Goal: Book appointment/travel/reservation

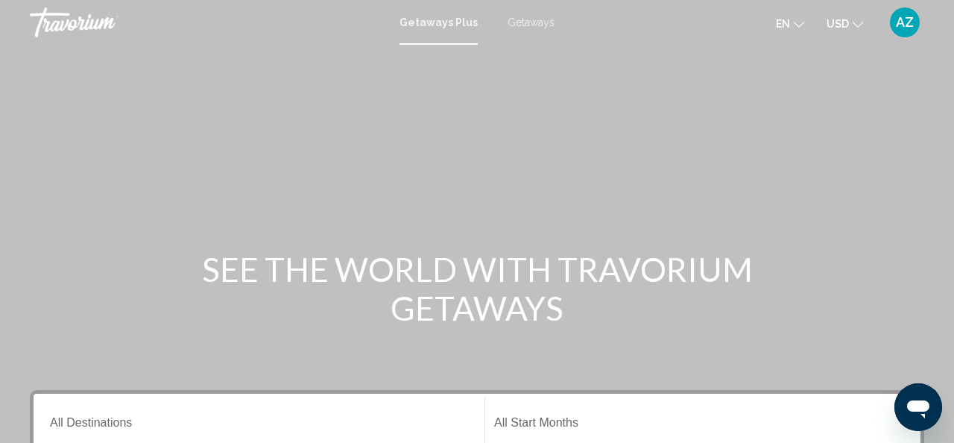
click at [526, 21] on span "Getaways" at bounding box center [531, 22] width 47 height 12
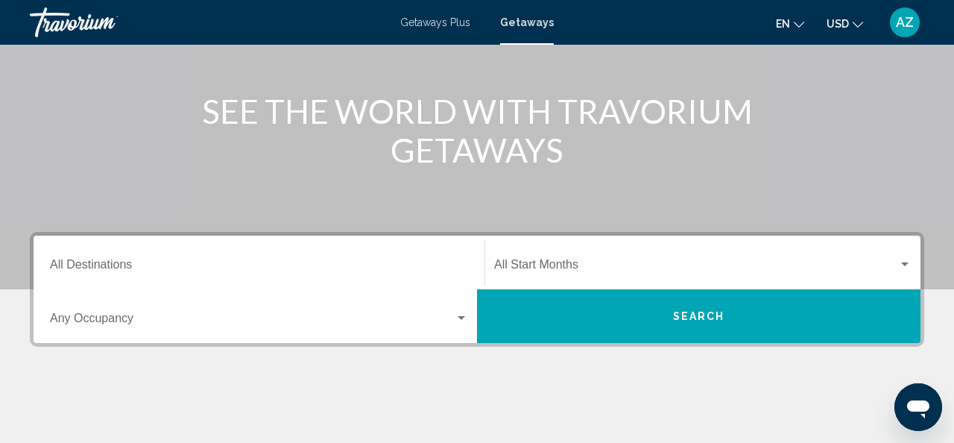
scroll to position [157, 0]
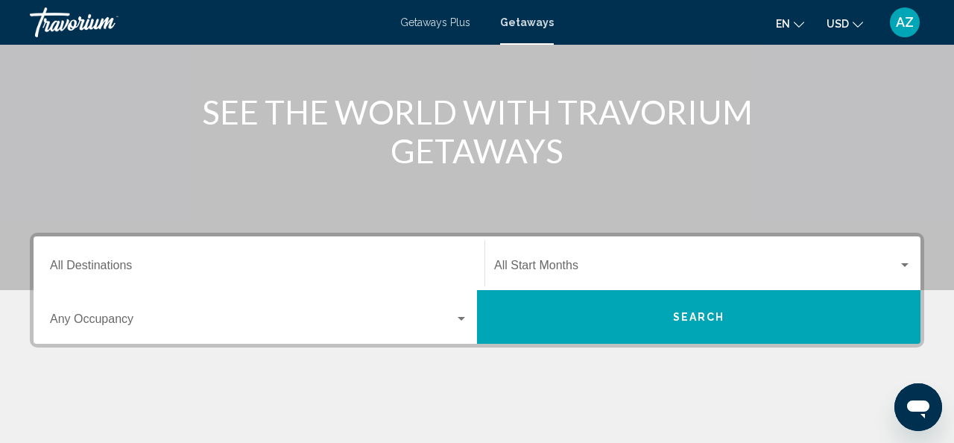
click at [65, 266] on input "Destination All Destinations" at bounding box center [259, 268] width 418 height 13
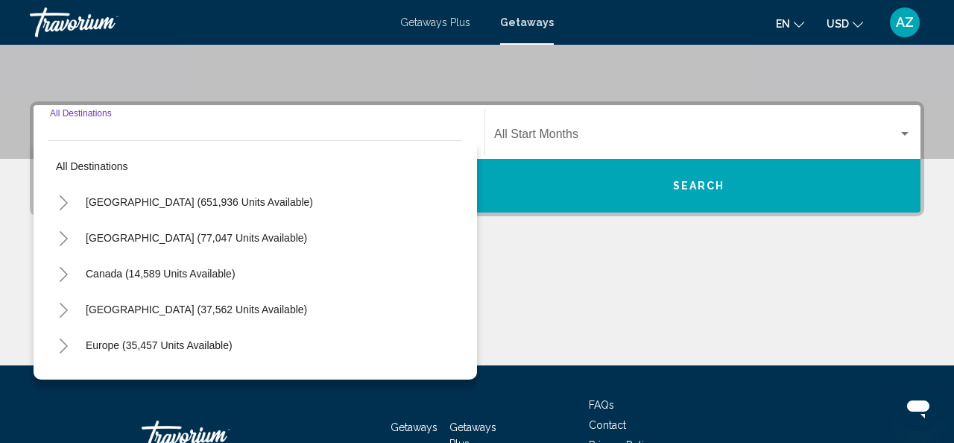
scroll to position [342, 0]
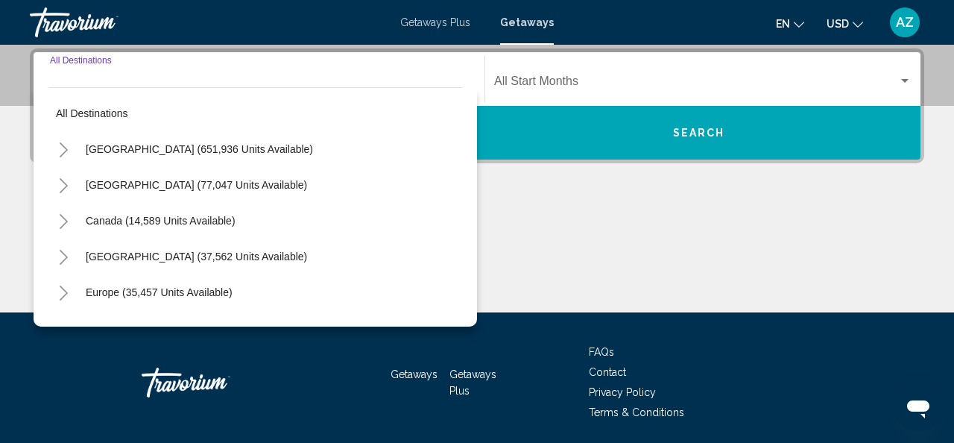
click at [62, 148] on icon "Toggle United States (651,936 units available)" at bounding box center [63, 149] width 11 height 15
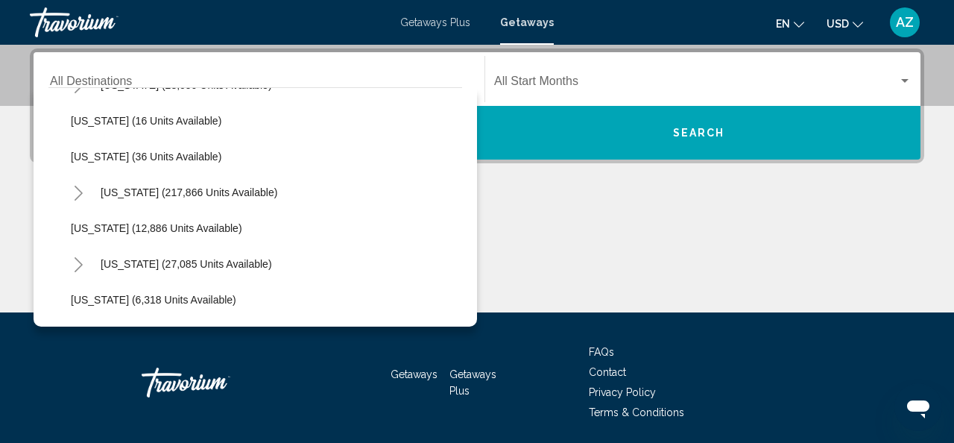
scroll to position [242, 0]
click at [78, 190] on icon "Toggle Florida (217,866 units available)" at bounding box center [79, 193] width 8 height 15
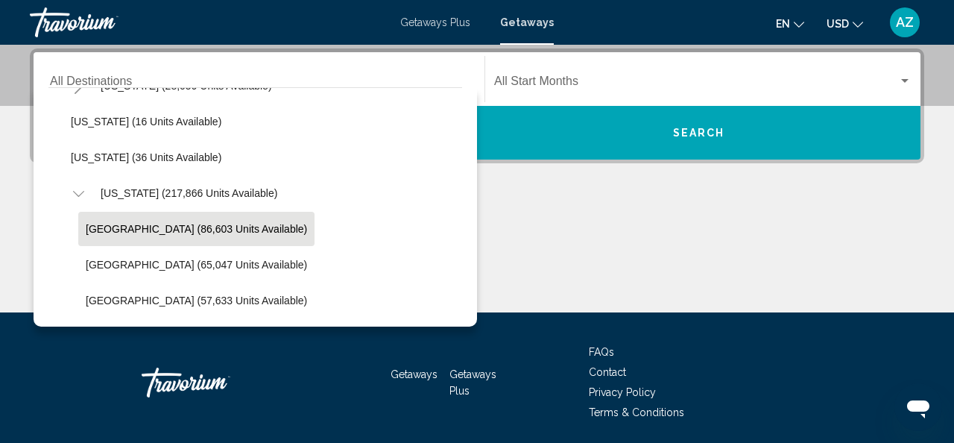
click at [107, 223] on span "[GEOGRAPHIC_DATA] (86,603 units available)" at bounding box center [196, 229] width 221 height 12
type input "**********"
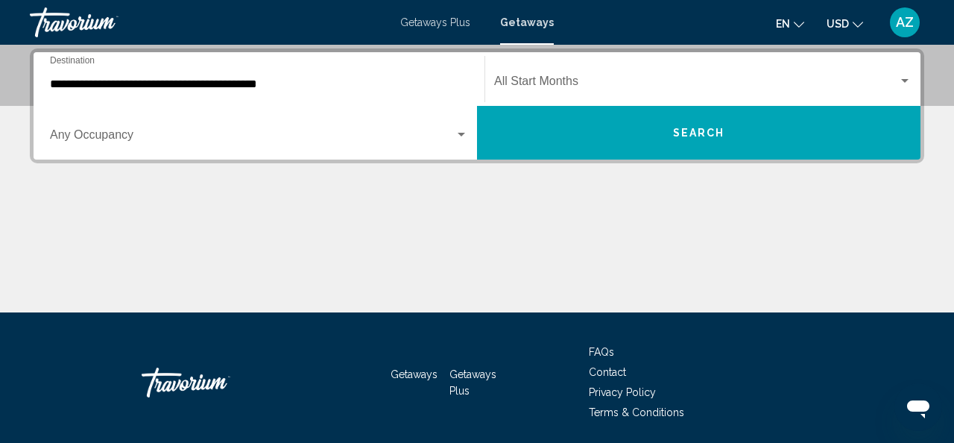
click at [640, 75] on div "Start Month All Start Months" at bounding box center [703, 79] width 418 height 47
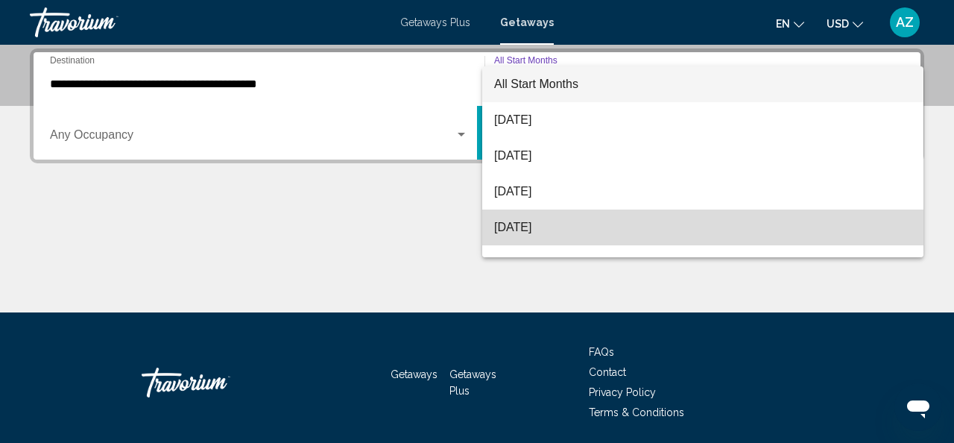
click at [577, 224] on span "[DATE]" at bounding box center [703, 228] width 418 height 36
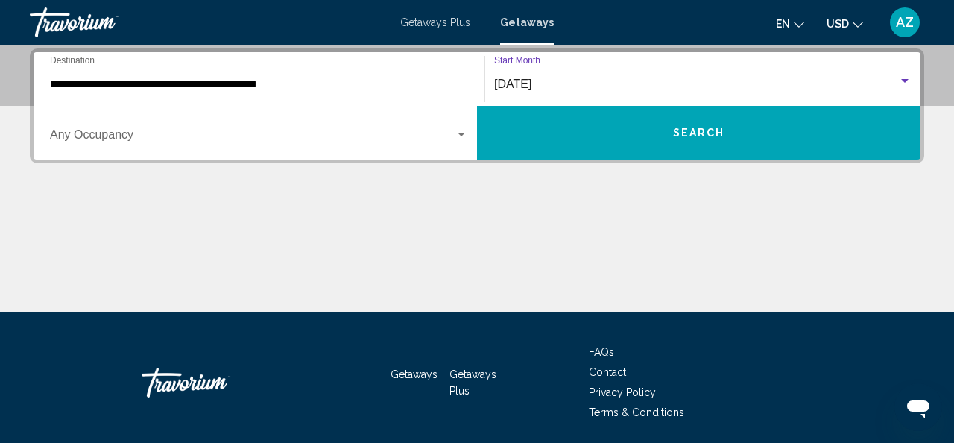
click at [461, 134] on div "Search widget" at bounding box center [461, 135] width 7 height 4
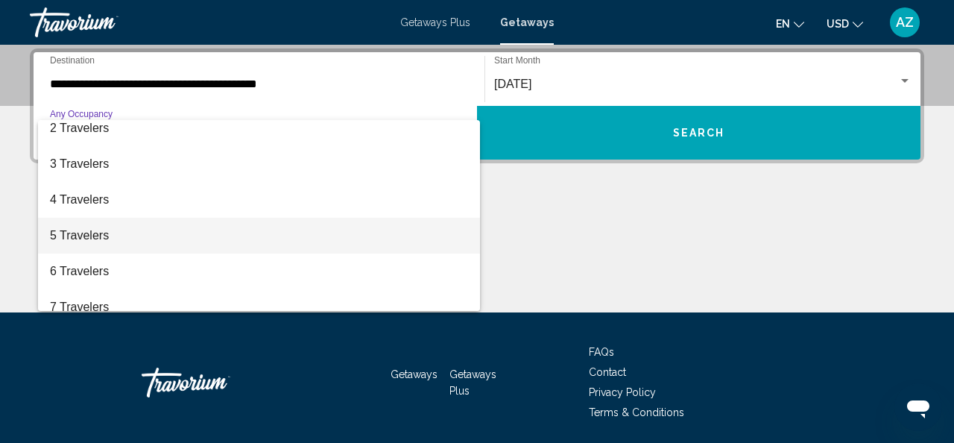
scroll to position [52, 0]
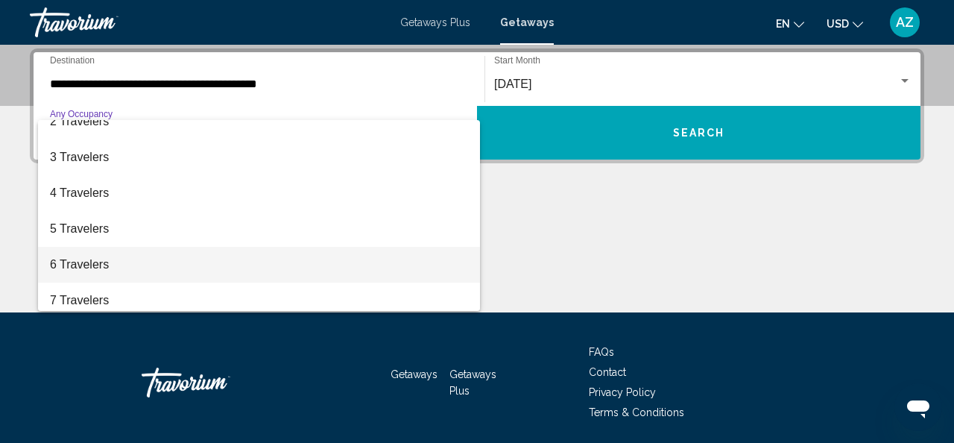
click at [444, 274] on span "6 Travelers" at bounding box center [259, 265] width 418 height 36
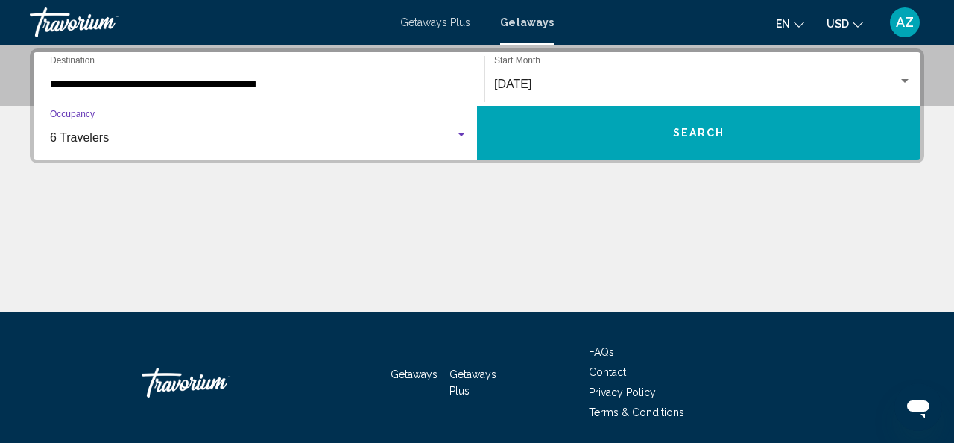
click at [679, 132] on span "Search" at bounding box center [699, 134] width 52 height 12
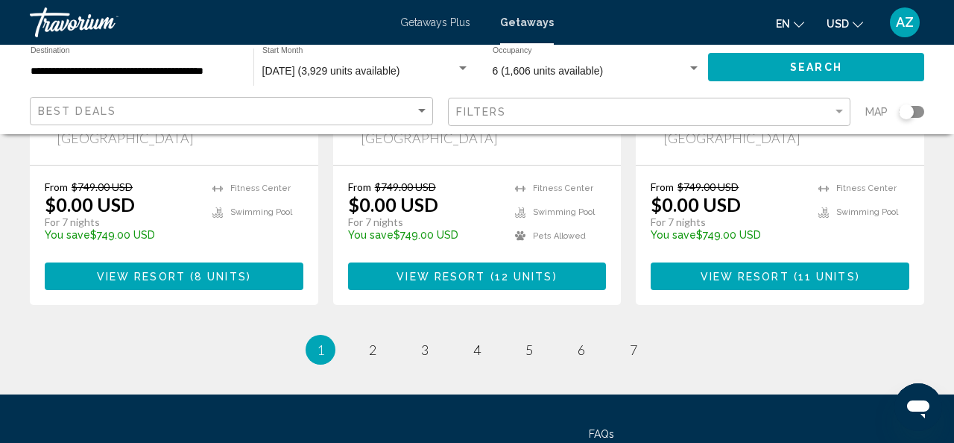
scroll to position [2121, 0]
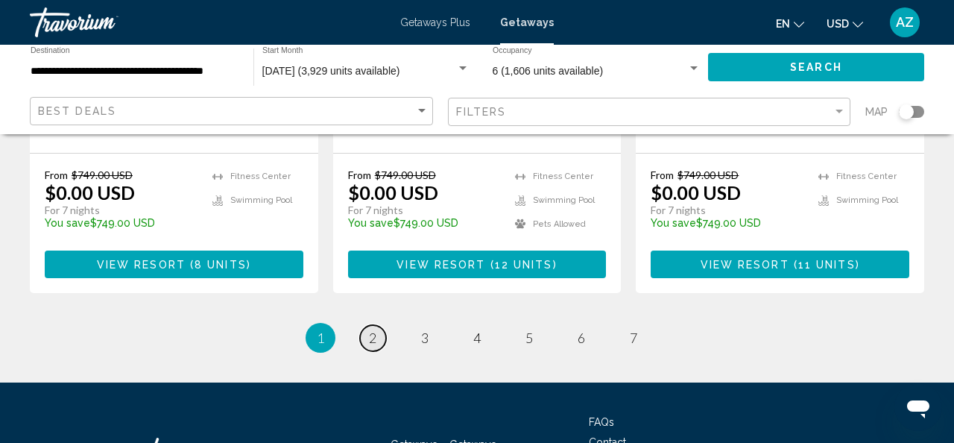
click at [374, 330] on span "2" at bounding box center [372, 338] width 7 height 16
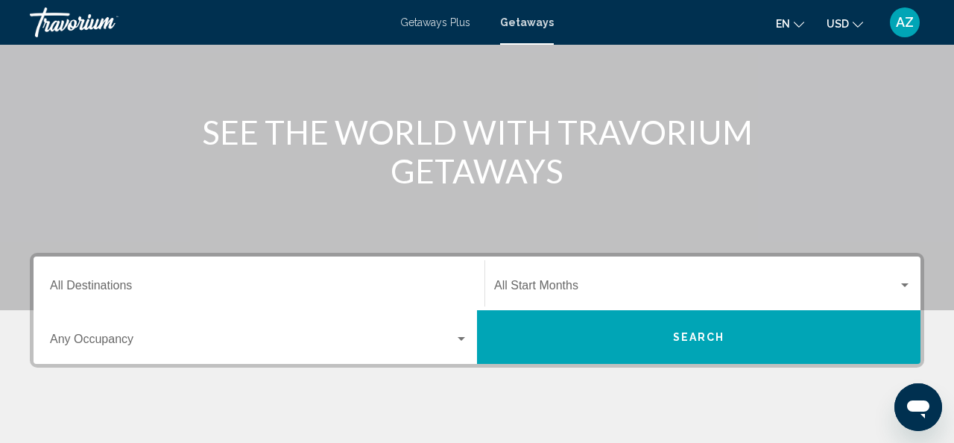
scroll to position [144, 0]
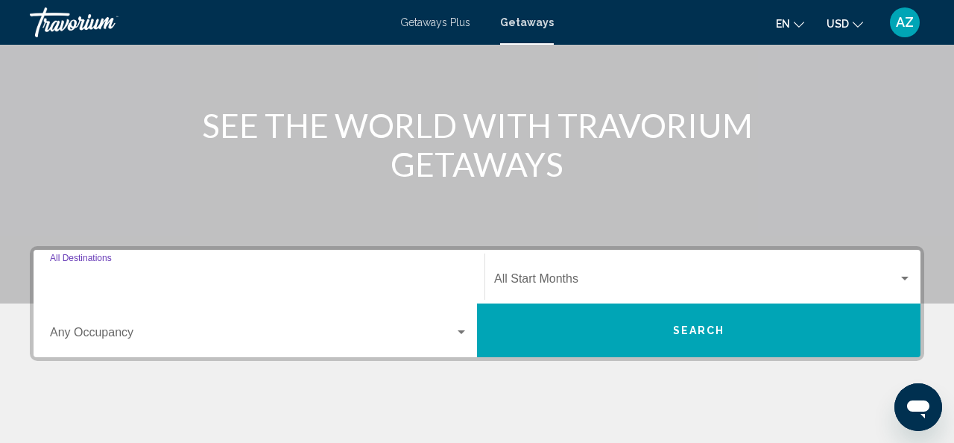
click at [108, 278] on input "Destination All Destinations" at bounding box center [259, 281] width 418 height 13
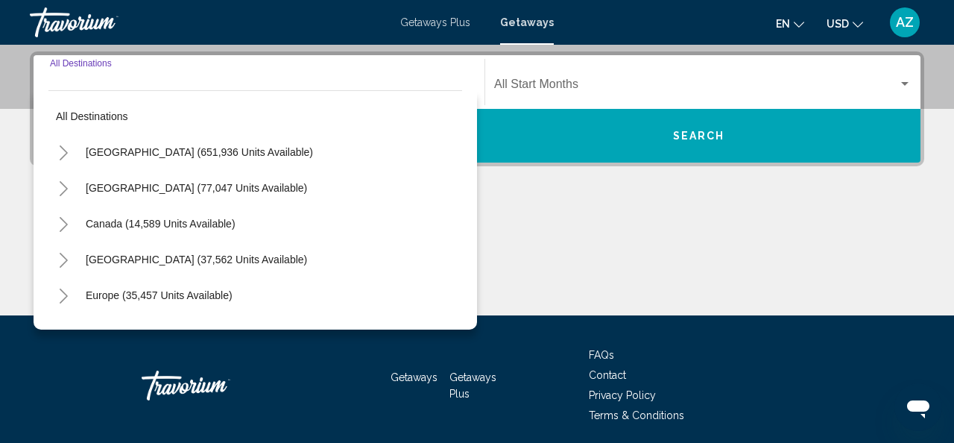
scroll to position [342, 0]
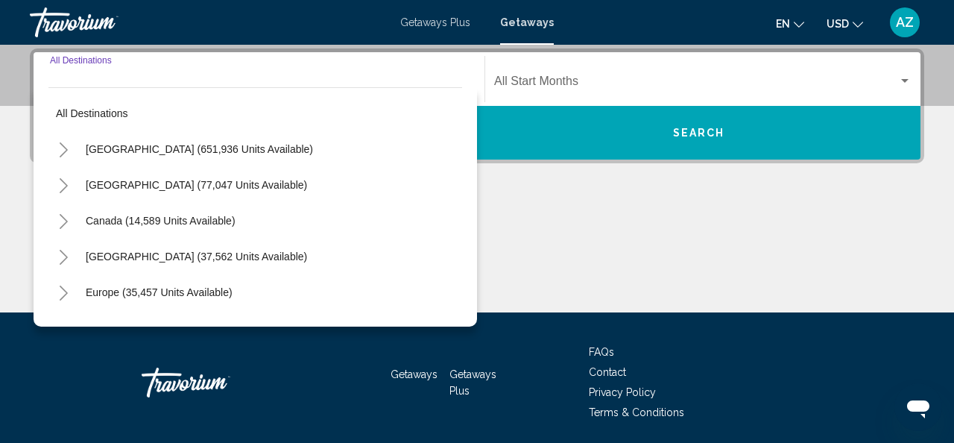
click at [63, 149] on icon "Toggle United States (651,936 units available)" at bounding box center [63, 149] width 11 height 15
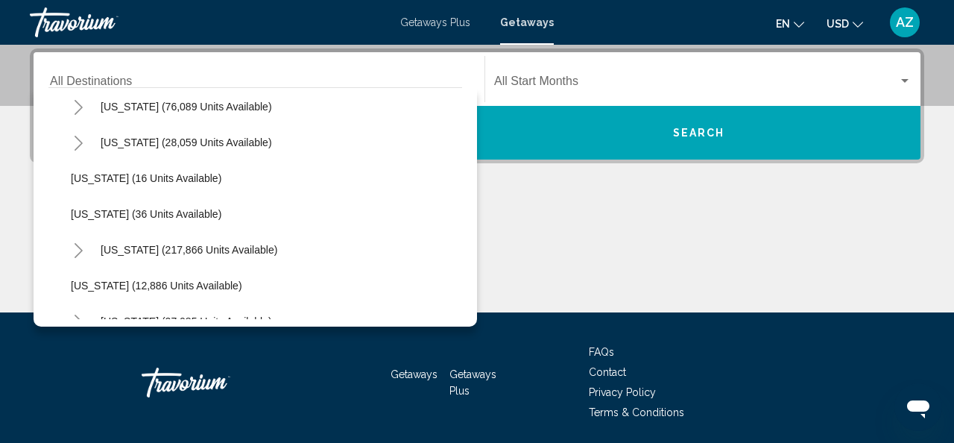
scroll to position [193, 0]
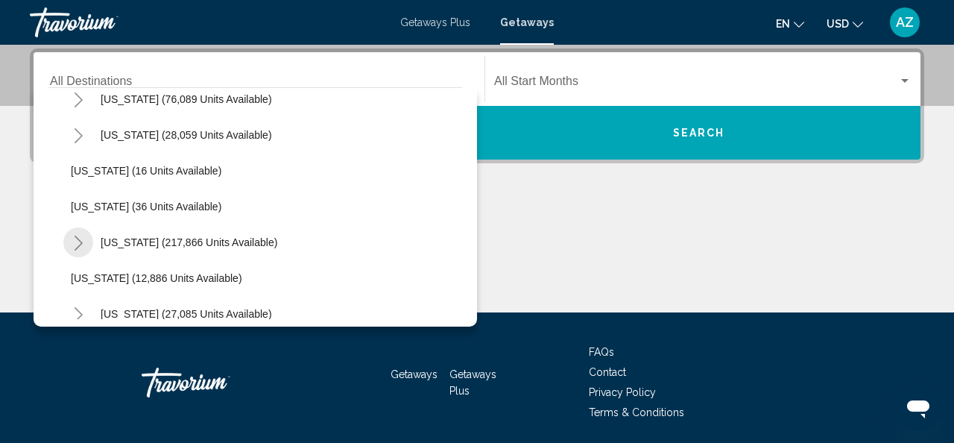
click at [75, 239] on icon "Toggle Florida (217,866 units available)" at bounding box center [78, 243] width 11 height 15
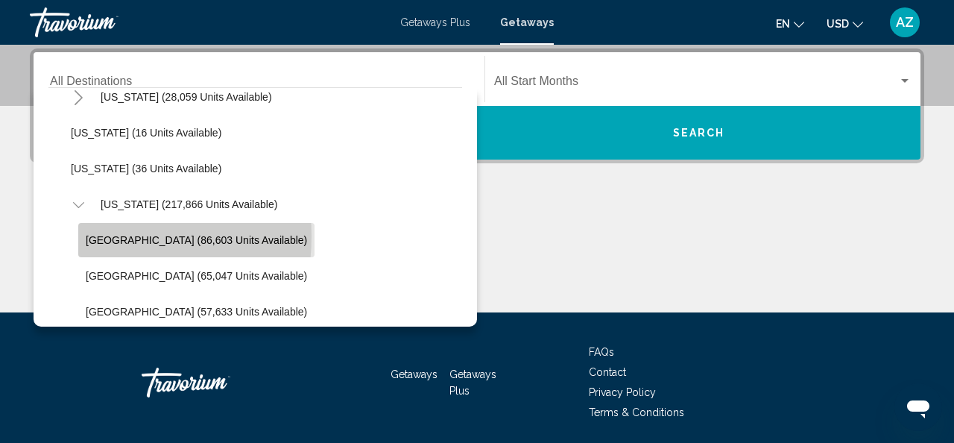
click at [94, 236] on span "[GEOGRAPHIC_DATA] (86,603 units available)" at bounding box center [196, 240] width 221 height 12
type input "**********"
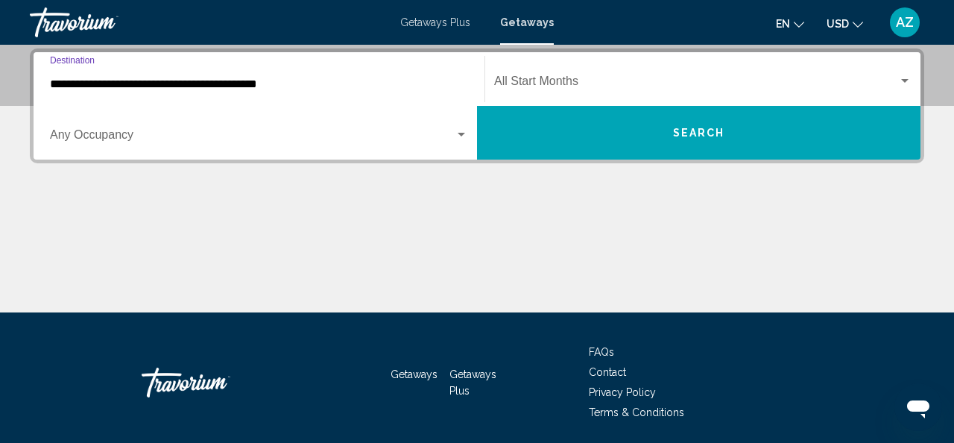
click at [459, 131] on div "Search widget" at bounding box center [461, 135] width 13 height 12
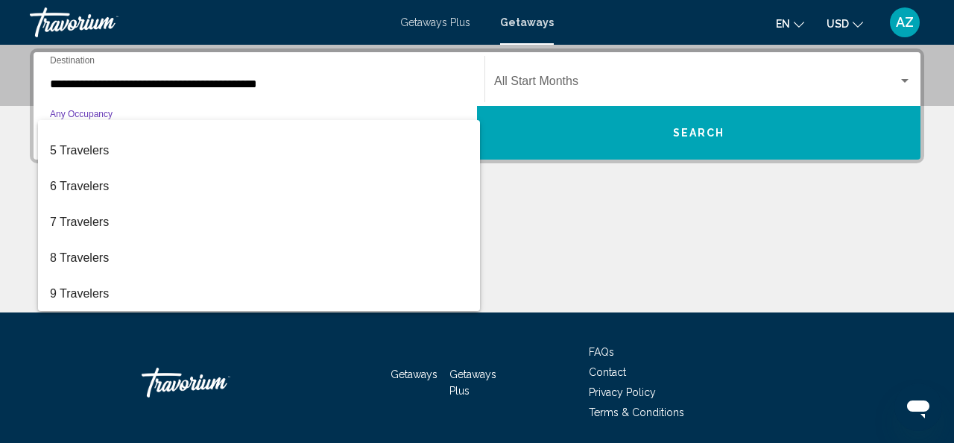
scroll to position [132, 0]
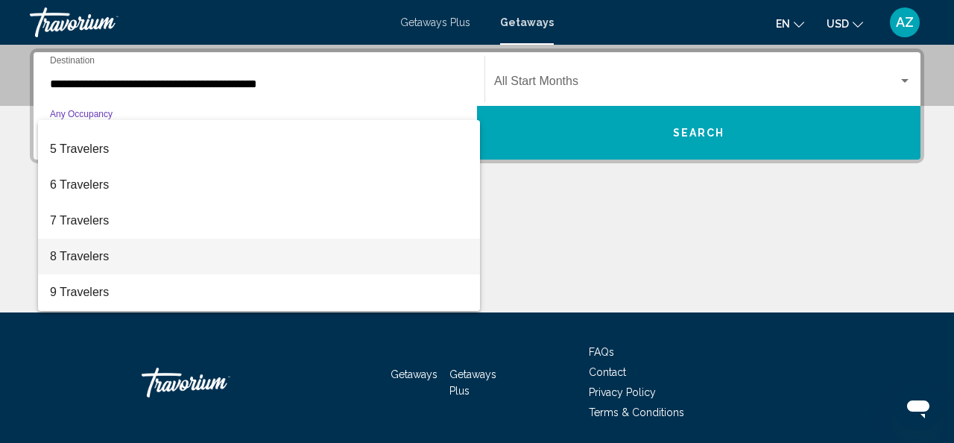
click at [333, 262] on span "8 Travelers" at bounding box center [259, 257] width 418 height 36
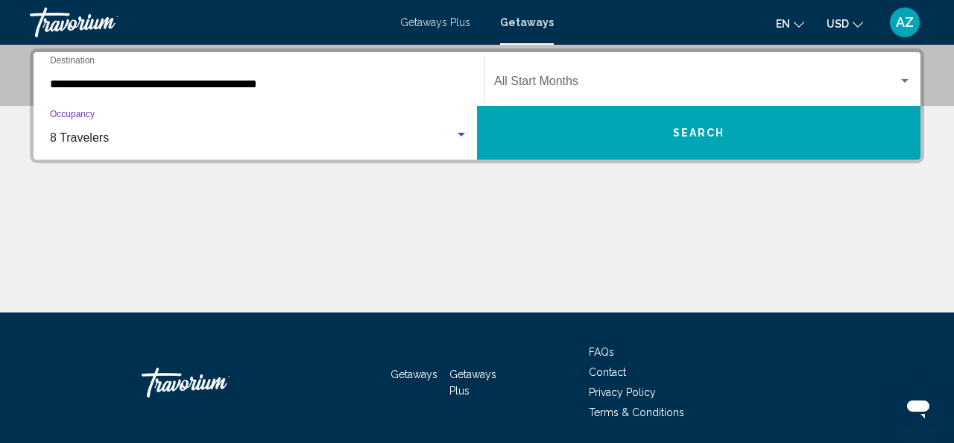
click at [630, 75] on div "Start Month All Start Months" at bounding box center [703, 79] width 418 height 47
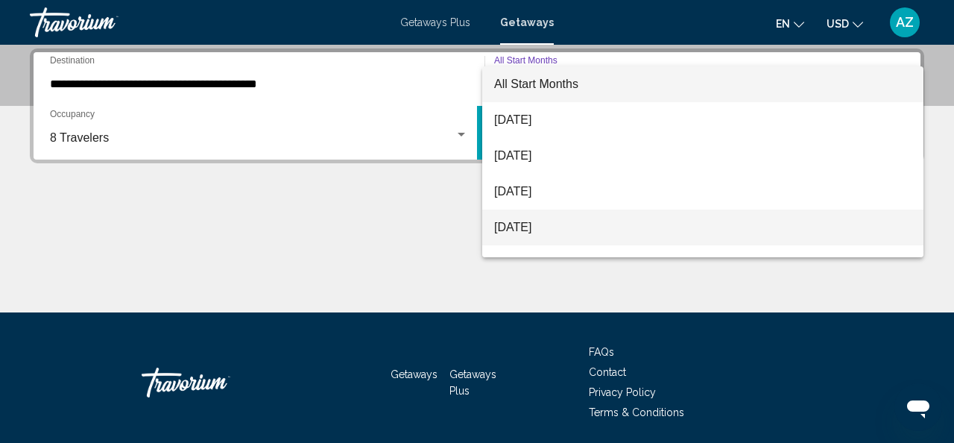
click at [584, 233] on span "[DATE]" at bounding box center [703, 228] width 418 height 36
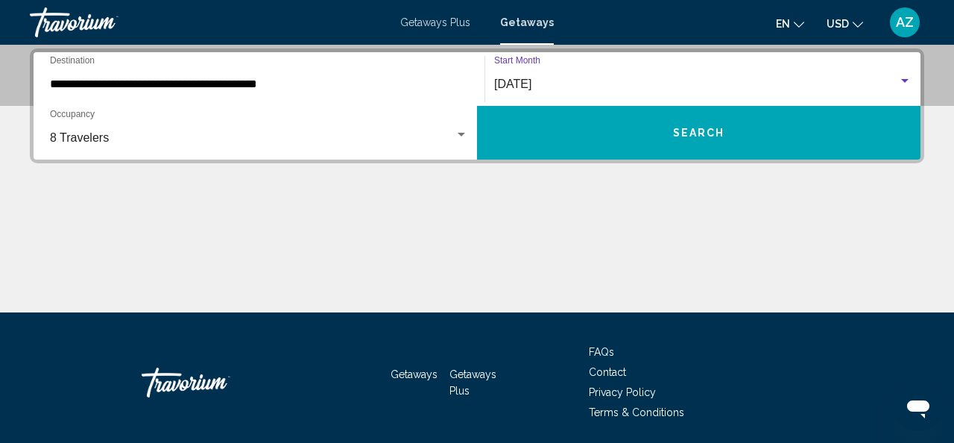
click at [620, 125] on button "Search" at bounding box center [699, 133] width 444 height 54
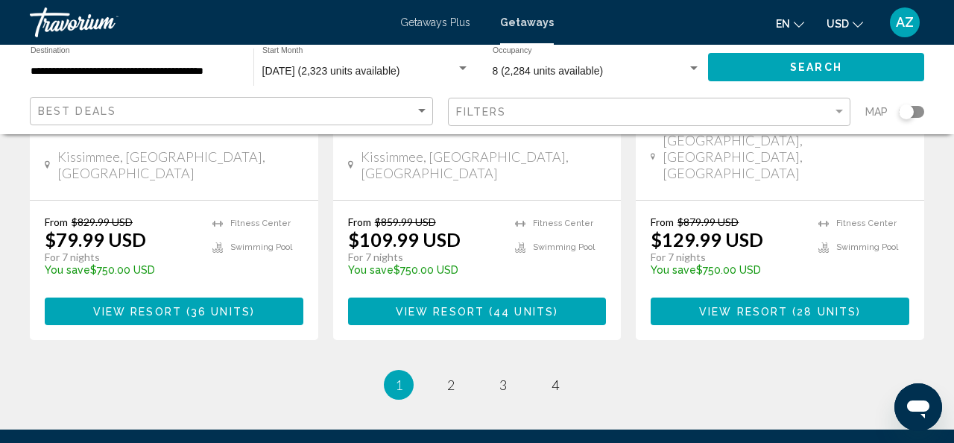
scroll to position [2098, 0]
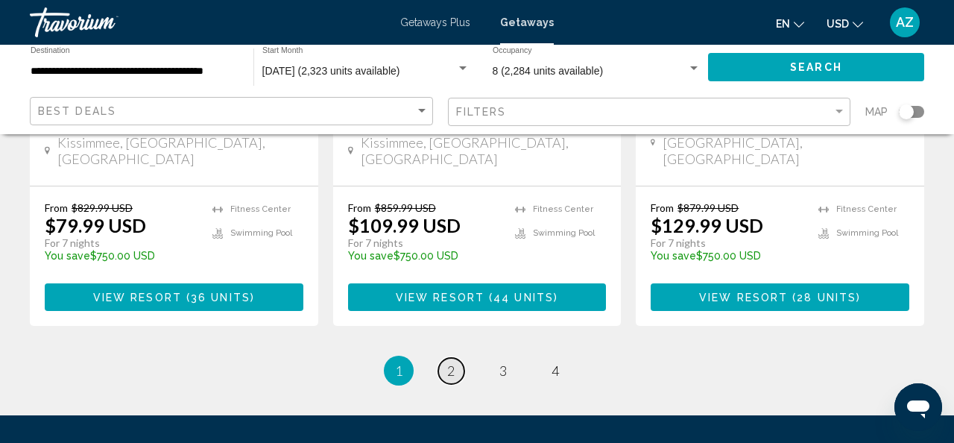
click at [447, 362] on span "2" at bounding box center [450, 370] width 7 height 16
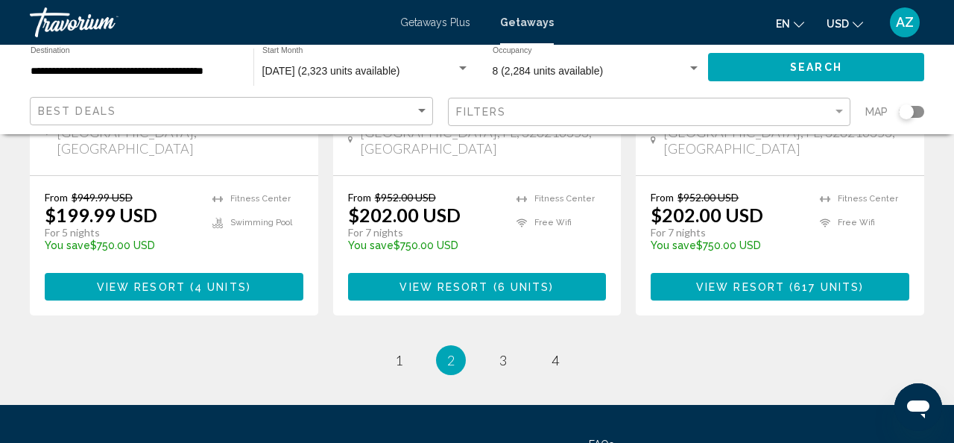
scroll to position [2054, 0]
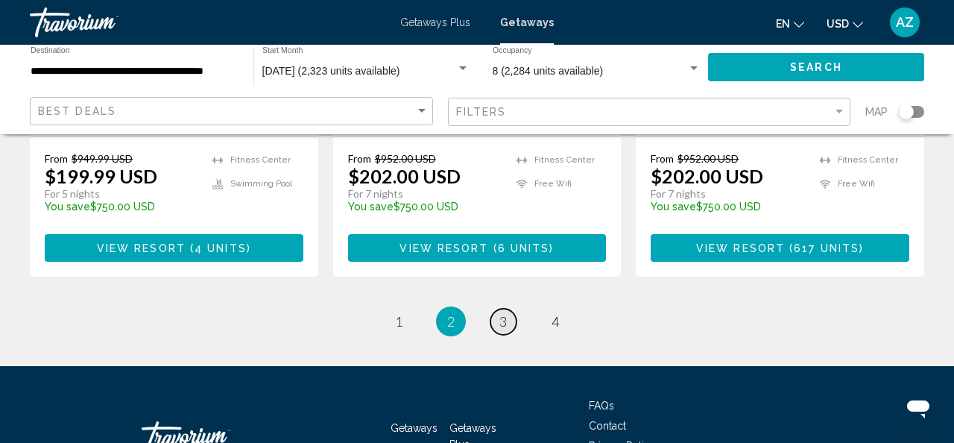
click at [501, 313] on span "3" at bounding box center [503, 321] width 7 height 16
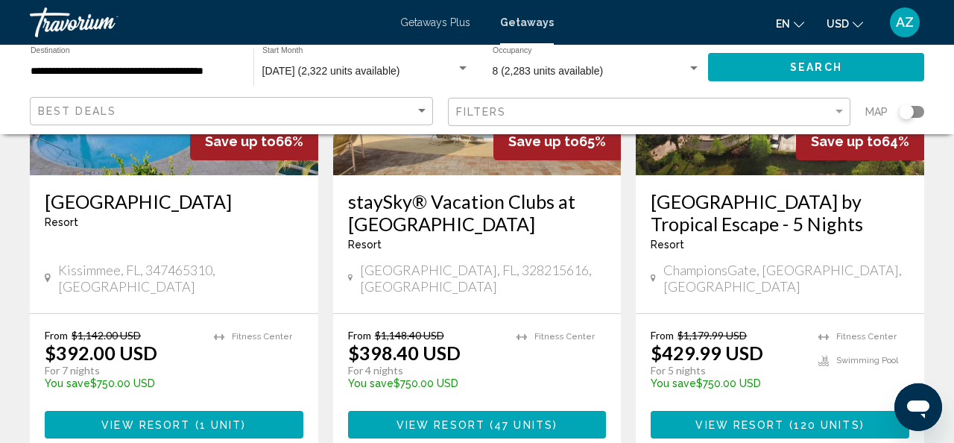
scroll to position [1918, 0]
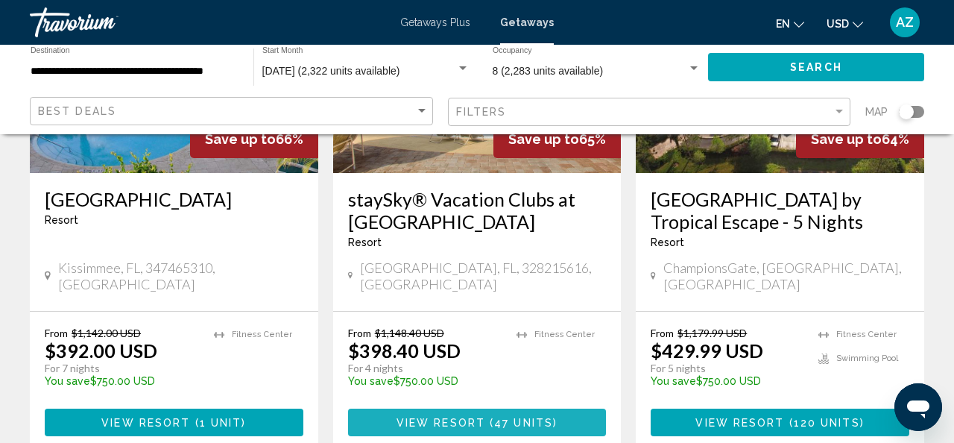
click at [466, 417] on span "View Resort" at bounding box center [441, 423] width 89 height 12
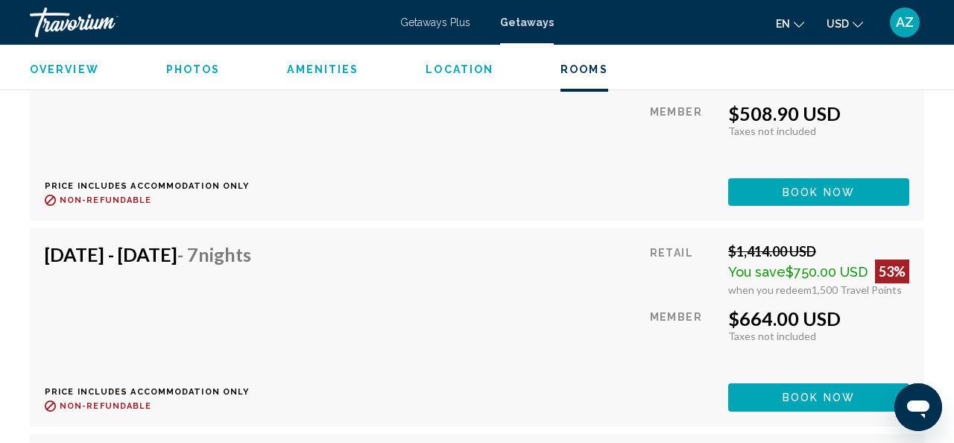
scroll to position [3341, 0]
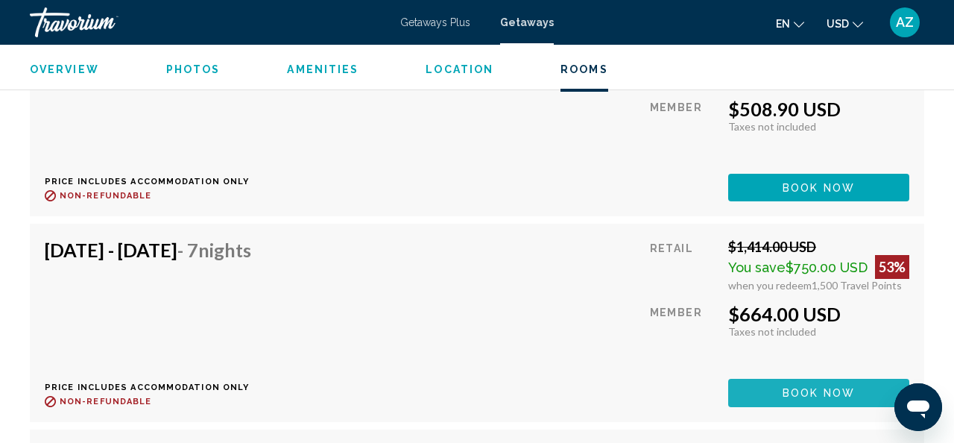
click at [768, 392] on button "Book now" at bounding box center [819, 393] width 181 height 28
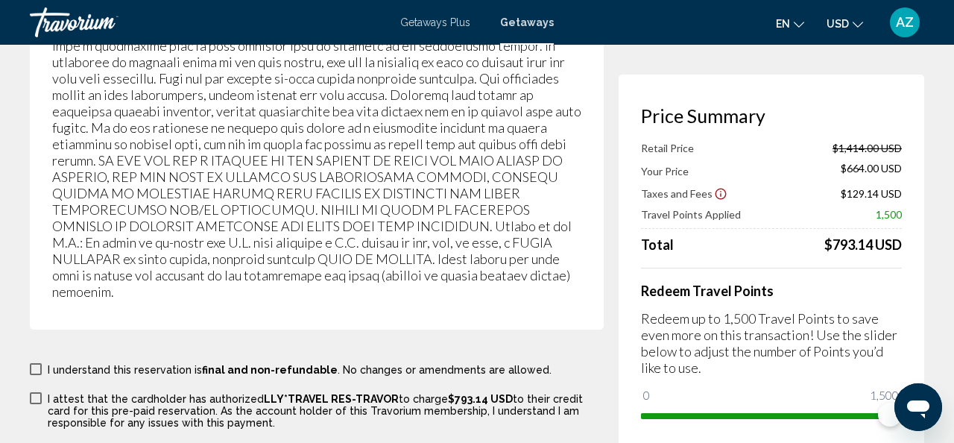
scroll to position [2801, 0]
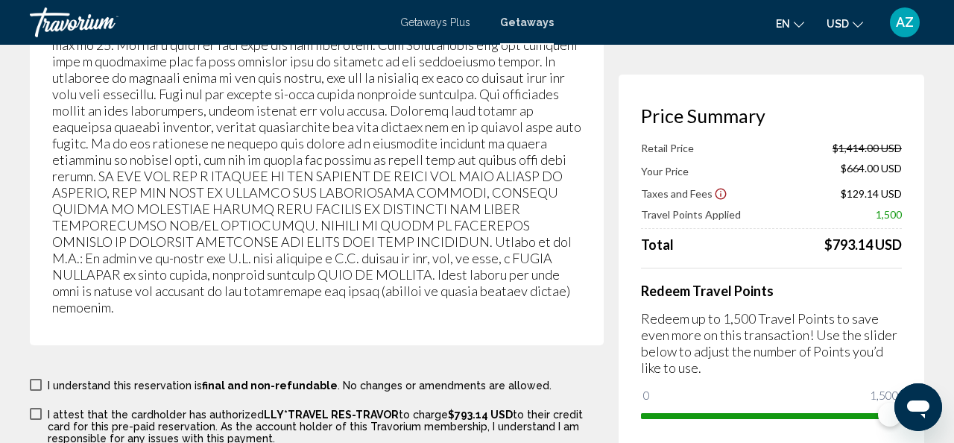
click at [714, 191] on icon "Show Taxes and Fees disclaimer" at bounding box center [720, 193] width 13 height 13
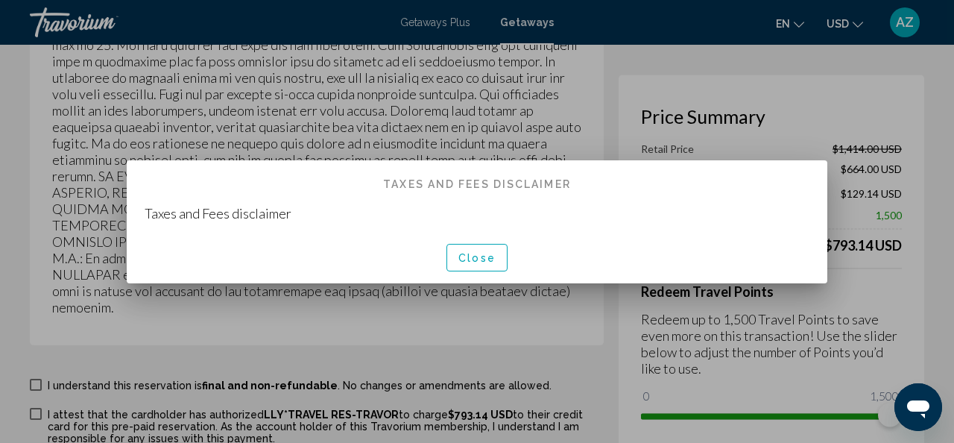
click at [488, 259] on span "Close" at bounding box center [477, 258] width 37 height 12
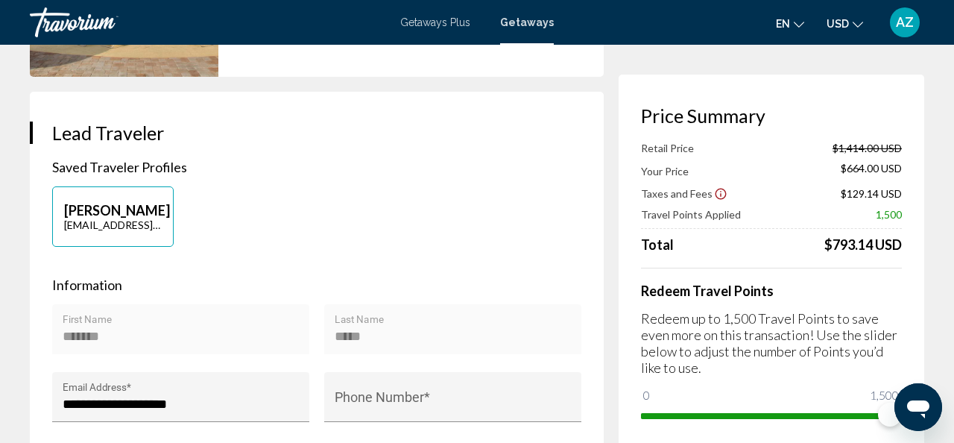
scroll to position [280, 0]
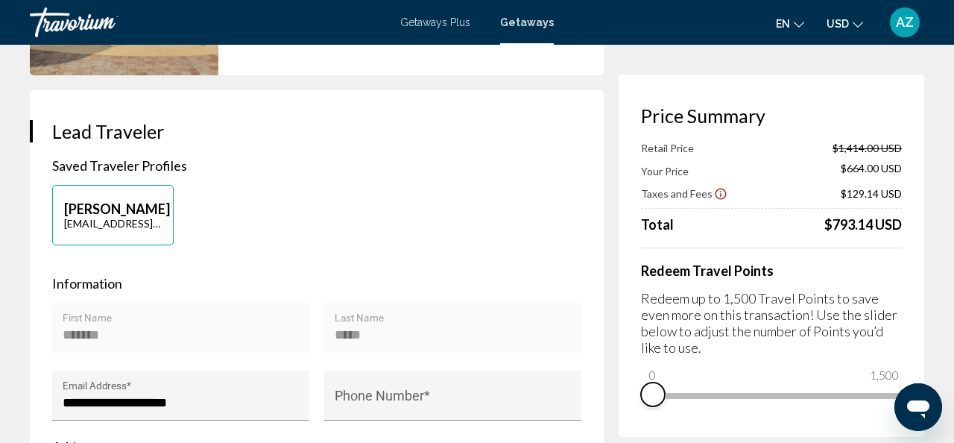
drag, startPoint x: 886, startPoint y: 412, endPoint x: 600, endPoint y: 423, distance: 285.8
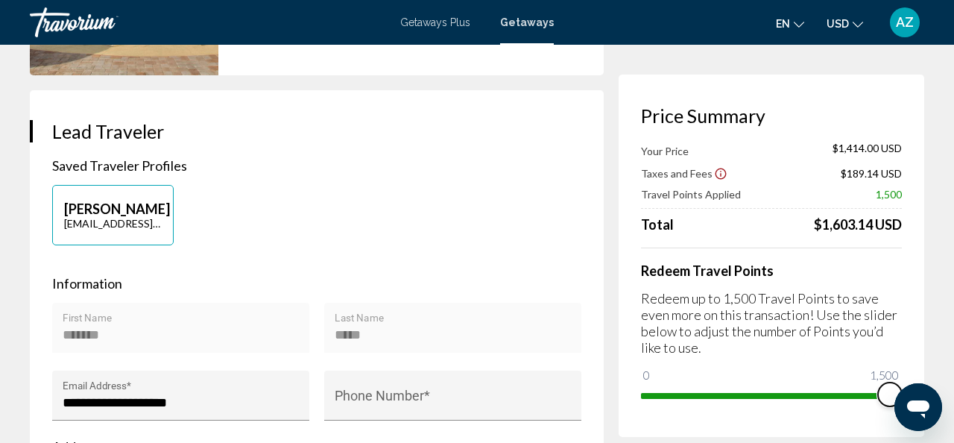
drag, startPoint x: 652, startPoint y: 374, endPoint x: 909, endPoint y: 338, distance: 259.0
click at [909, 339] on div "Price Summary Your Price $1,414.00 USD Taxes and Fees $189.14 USD Travel Points…" at bounding box center [772, 256] width 306 height 362
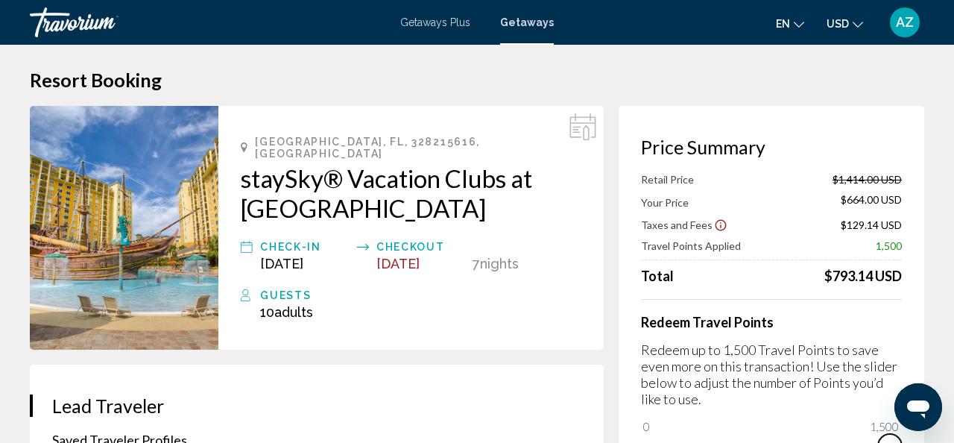
scroll to position [0, 0]
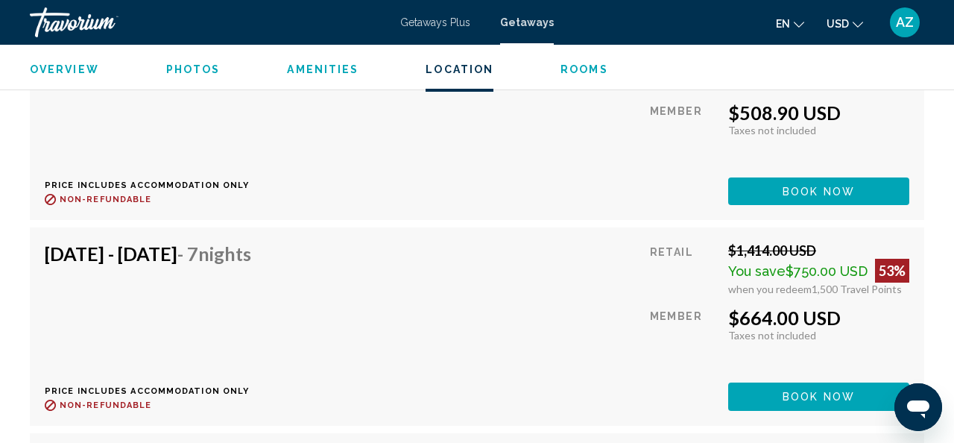
scroll to position [3332, 0]
